Goal: Task Accomplishment & Management: Use online tool/utility

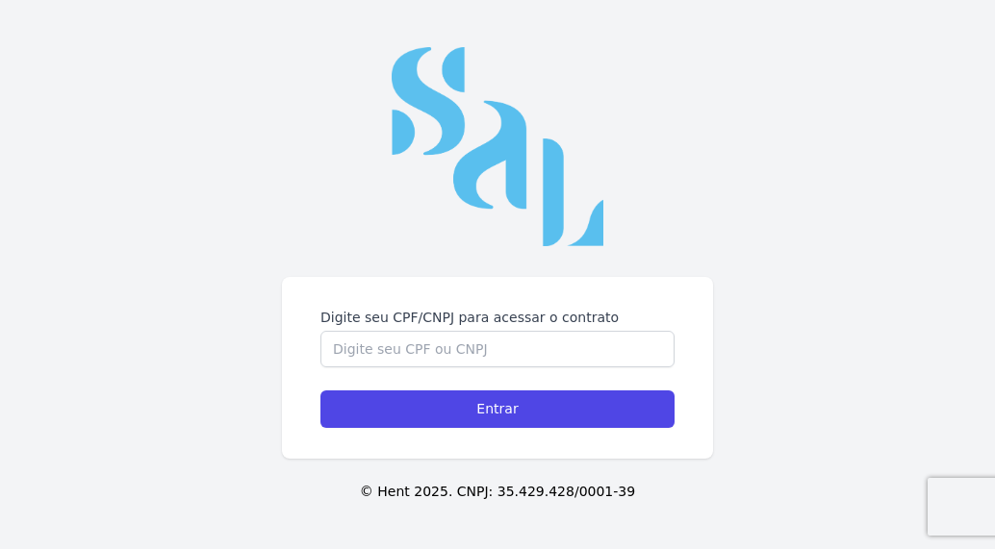
click at [494, 249] on div "Digite seu CPF/CNPJ para acessar o contrato Entrar © Hent 2025. CNPJ: 35.429.42…" at bounding box center [497, 274] width 995 height 549
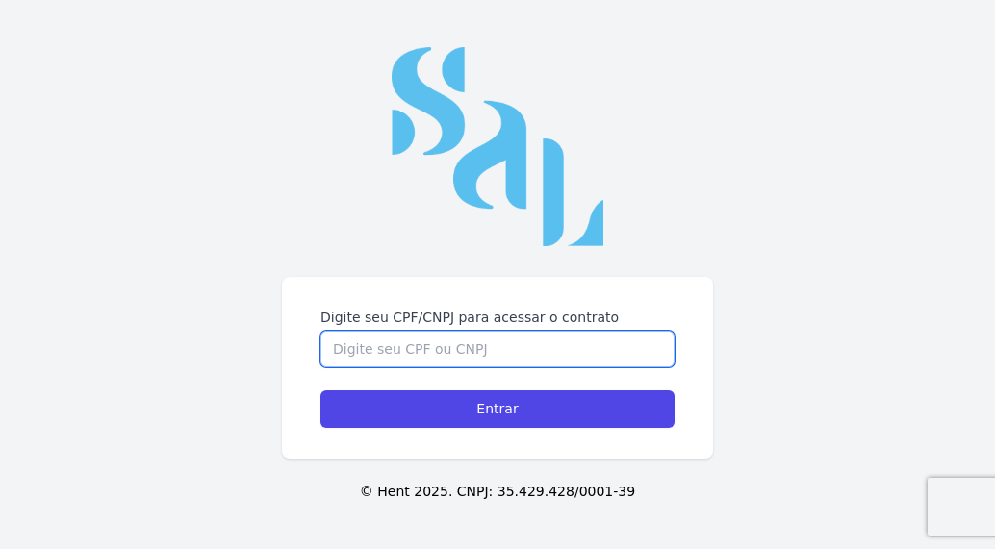
click at [418, 349] on input "Digite seu CPF/CNPJ para acessar o contrato" at bounding box center [497, 349] width 354 height 37
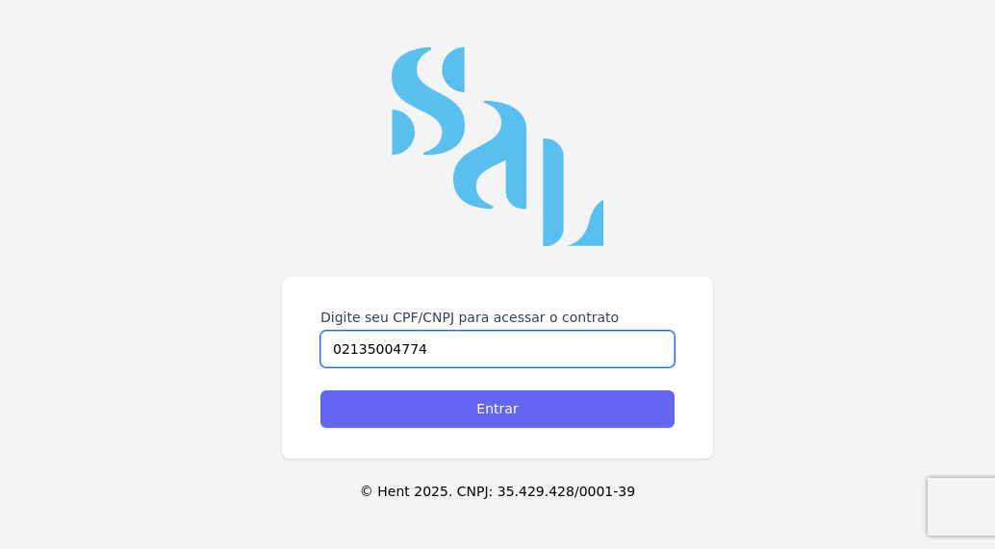
type input "02135004774"
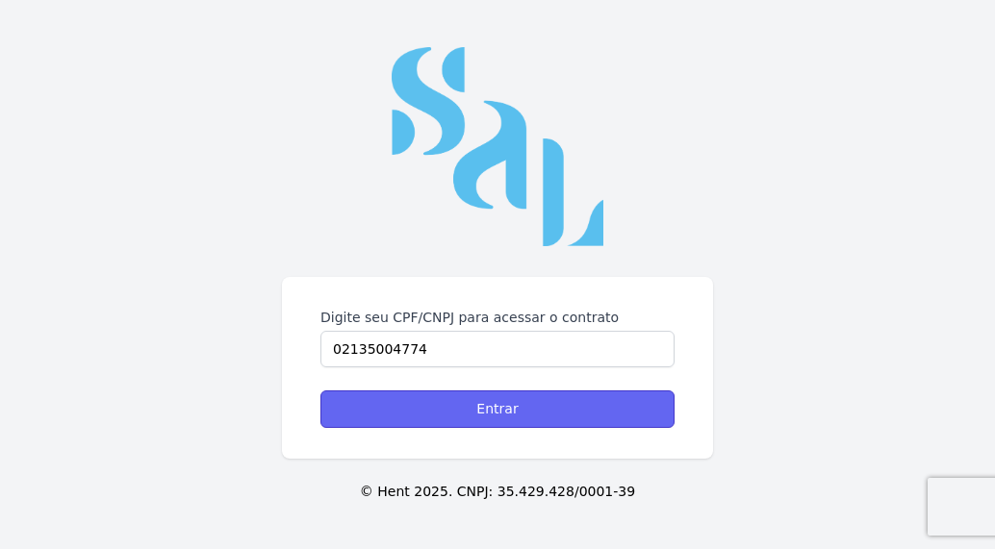
click at [465, 404] on input "Entrar" at bounding box center [497, 410] width 354 height 38
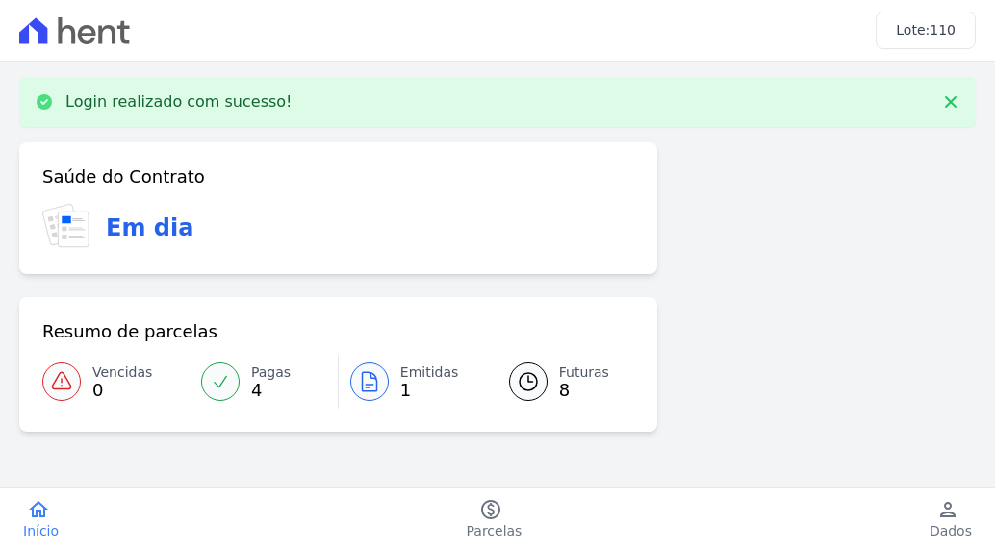
click at [528, 378] on icon at bounding box center [528, 381] width 17 height 17
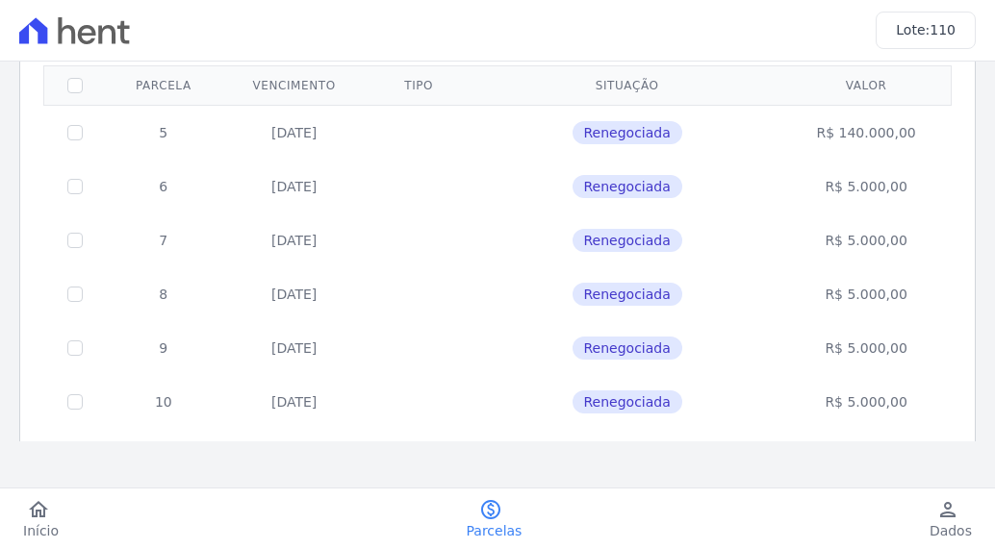
scroll to position [131, 0]
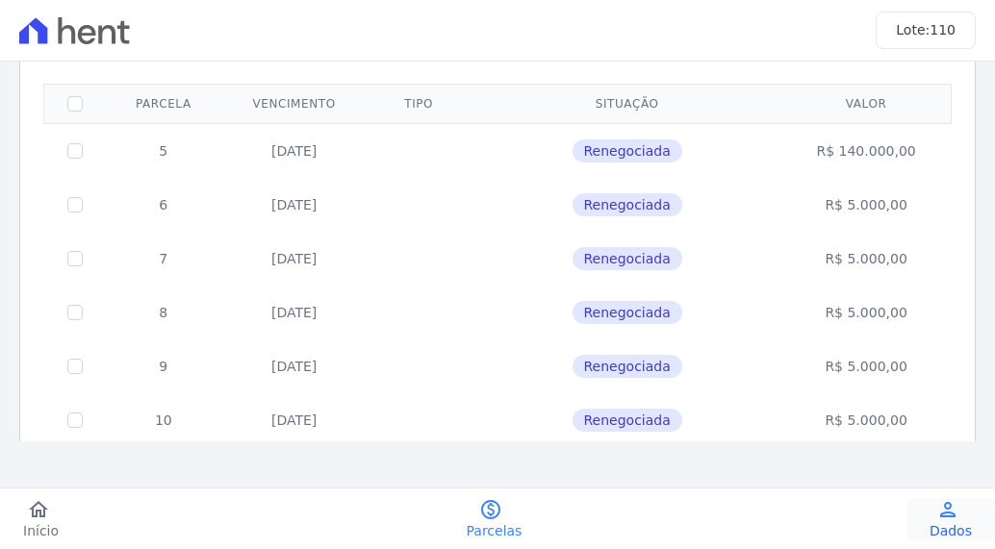
click at [939, 513] on icon "person" at bounding box center [947, 509] width 23 height 23
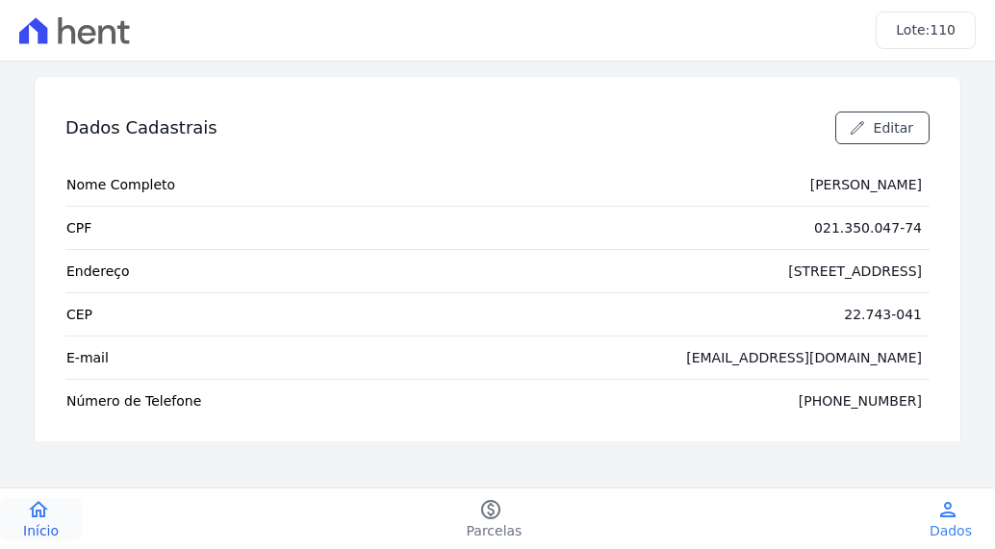
click at [31, 513] on icon "home" at bounding box center [38, 509] width 23 height 23
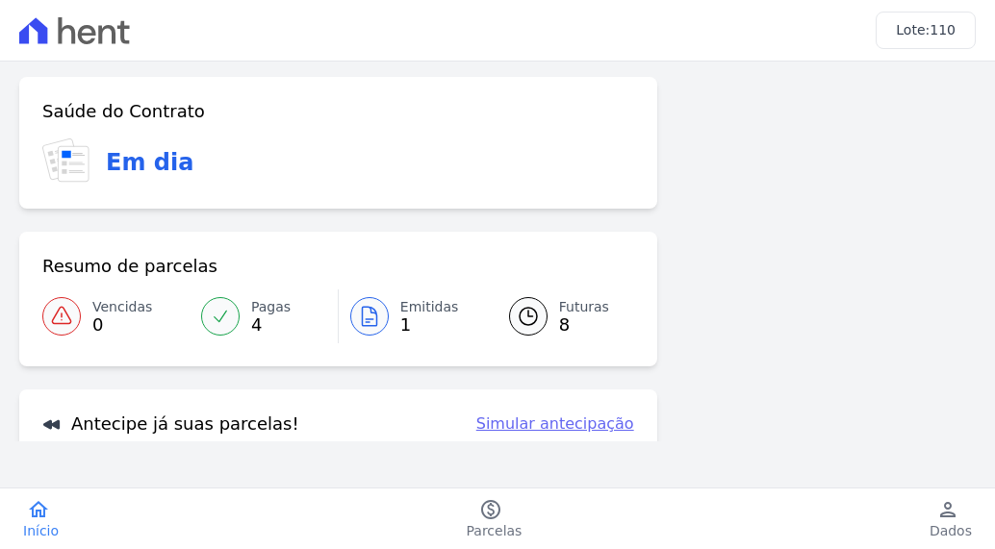
click at [566, 423] on link "Simular antecipação" at bounding box center [555, 424] width 158 height 23
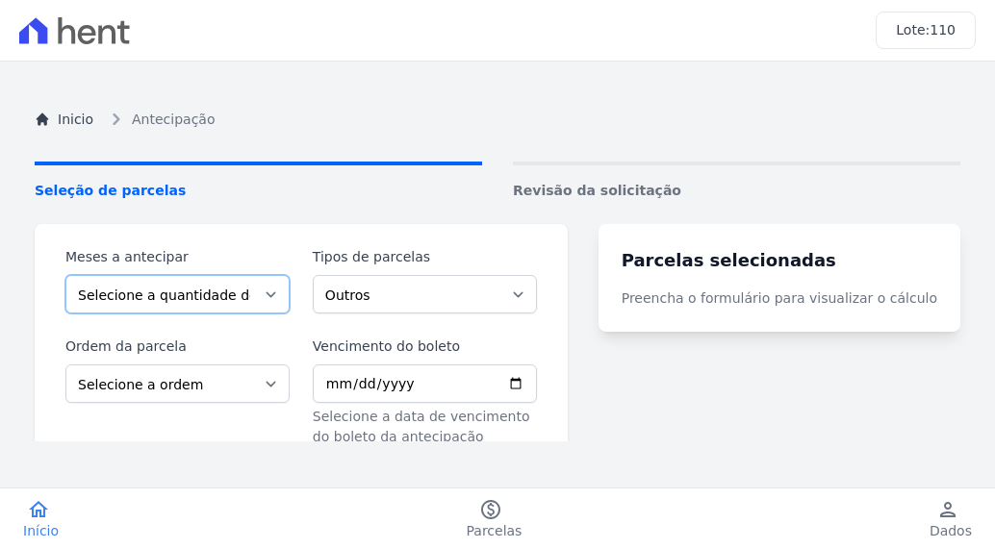
click at [287, 297] on select "Selecione a quantidade de meses a antecipar 1 2 3 4 5 6" at bounding box center [177, 294] width 224 height 38
select select "4"
click at [65, 275] on select "Selecione a quantidade de meses a antecipar 1 2 3 4 5 6" at bounding box center [177, 294] width 224 height 38
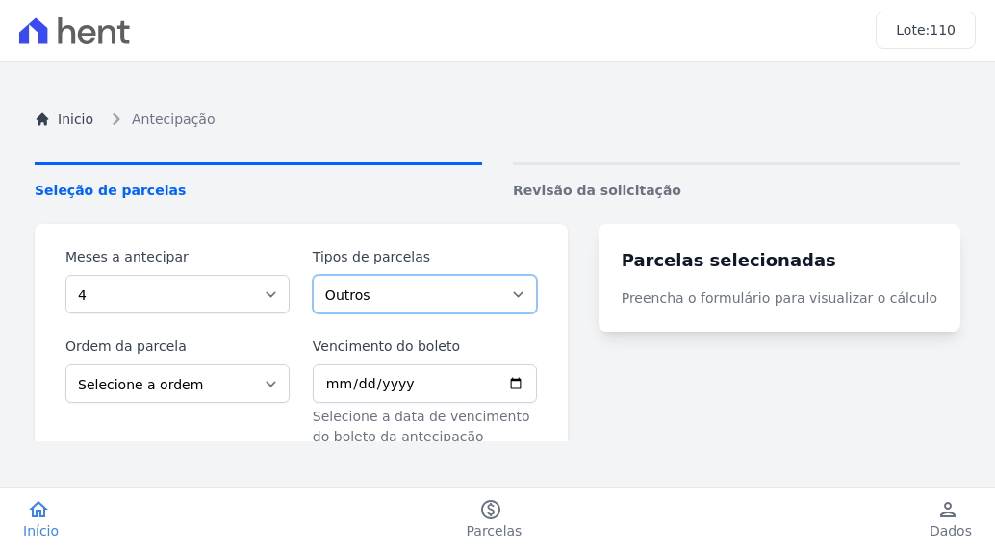
click at [432, 283] on select "Outros Parcela Normal" at bounding box center [425, 294] width 224 height 38
select select "standard"
click at [324, 275] on select "Outros Parcela Normal" at bounding box center [425, 294] width 224 height 38
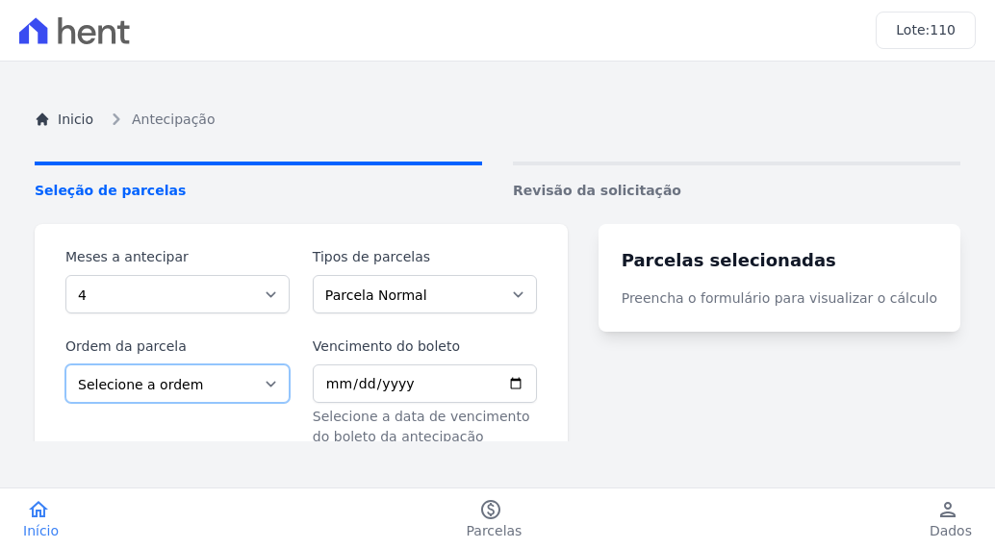
click at [290, 382] on select "Selecione a ordem Últimas parcelas Primeiras parcelas" at bounding box center [177, 384] width 224 height 38
select select "beginning"
click at [65, 365] on select "Selecione a ordem Últimas parcelas Primeiras parcelas" at bounding box center [177, 384] width 224 height 38
click at [387, 414] on p "Selecione a data de vencimento do boleto da antecipação" at bounding box center [425, 427] width 224 height 40
click at [389, 385] on input "Vencimento do boleto" at bounding box center [425, 384] width 224 height 38
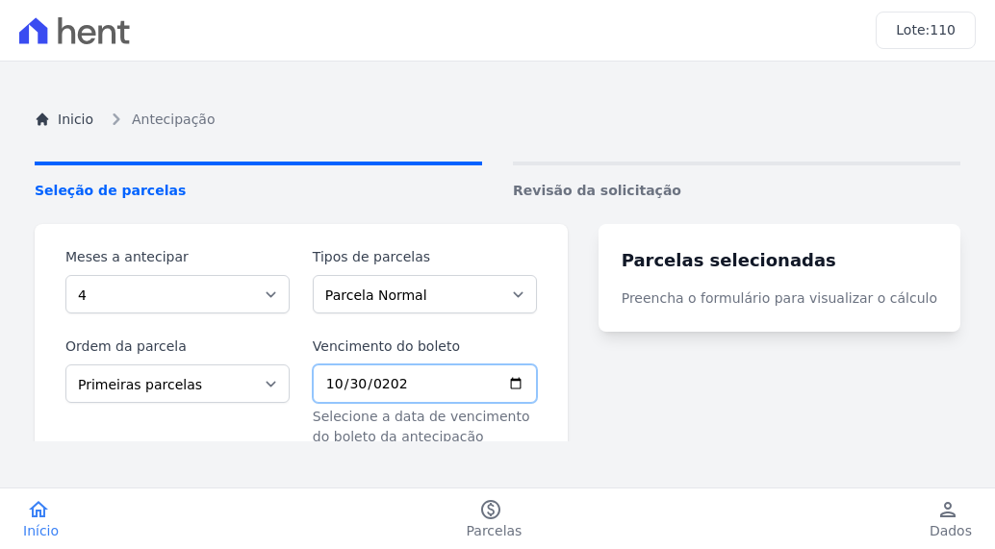
type input "[DATE]"
